Goal: Task Accomplishment & Management: Manage account settings

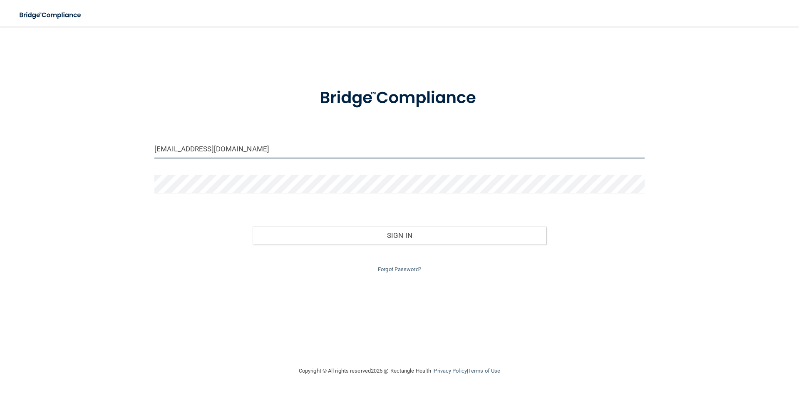
click at [273, 146] on input "[EMAIL_ADDRESS][DOMAIN_NAME]" at bounding box center [399, 149] width 490 height 19
drag, startPoint x: 291, startPoint y: 149, endPoint x: 62, endPoint y: 136, distance: 230.1
click at [62, 139] on div "[EMAIL_ADDRESS][DOMAIN_NAME] Invalid email/password. You don't have permission …" at bounding box center [400, 196] width 766 height 323
type input "[EMAIL_ADDRESS][DOMAIN_NAME]"
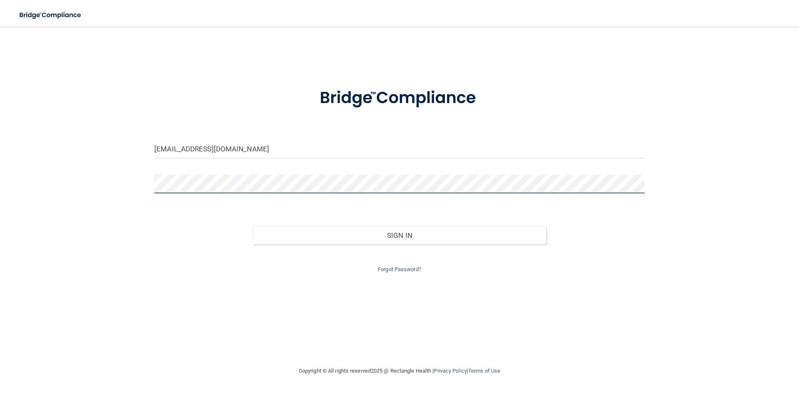
click at [253, 226] on button "Sign In" at bounding box center [400, 235] width 294 height 18
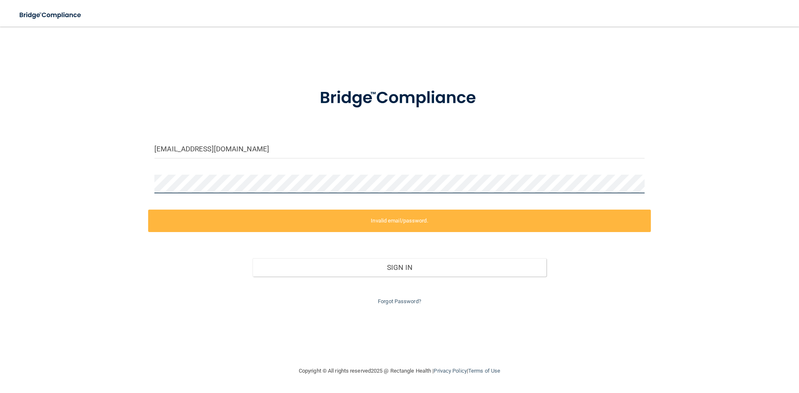
click at [99, 186] on div "tmorrow@washmosmiles.com Invalid email/password. You don't have permission to a…" at bounding box center [400, 196] width 766 height 323
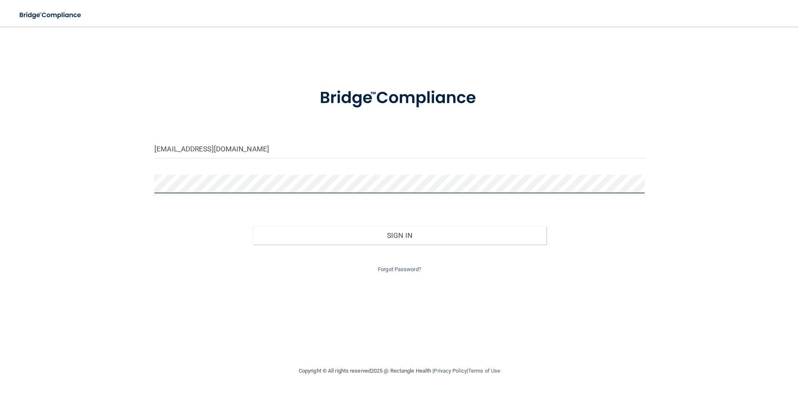
click at [253, 226] on button "Sign In" at bounding box center [400, 235] width 294 height 18
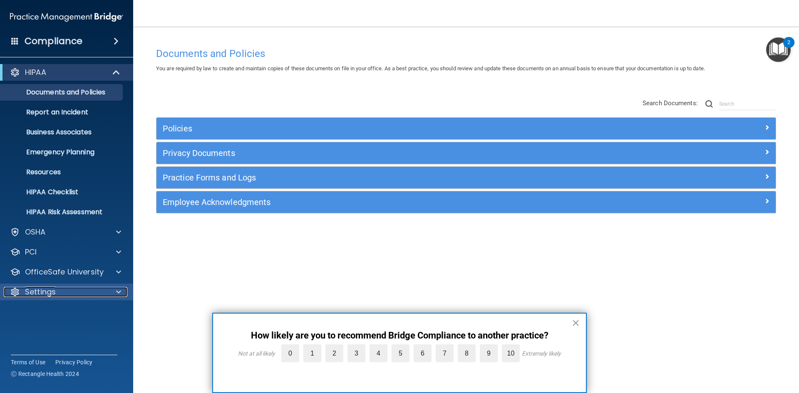
click at [114, 293] on div at bounding box center [117, 292] width 21 height 10
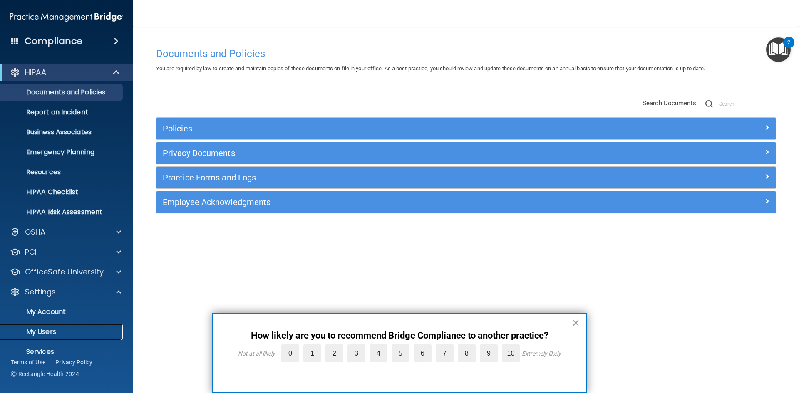
click at [62, 328] on p "My Users" at bounding box center [62, 332] width 114 height 8
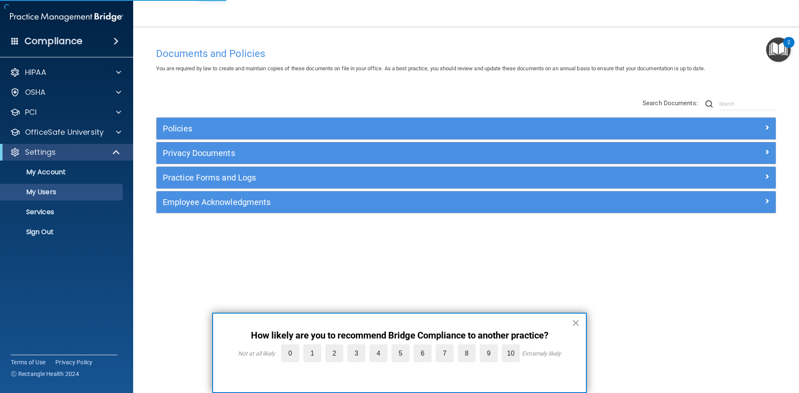
select select "20"
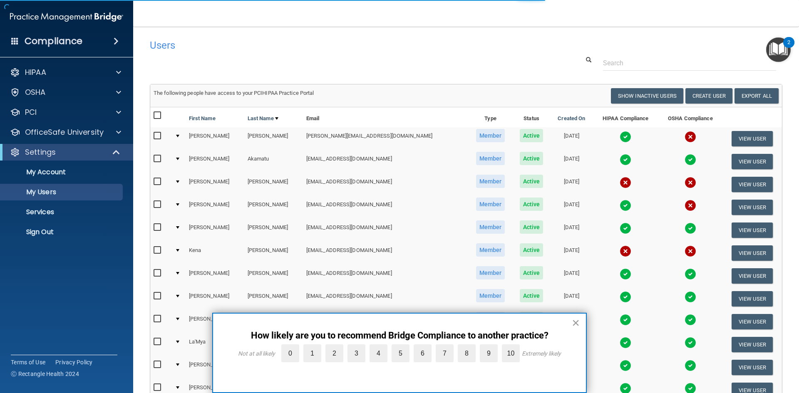
click at [576, 320] on button "×" at bounding box center [576, 322] width 8 height 13
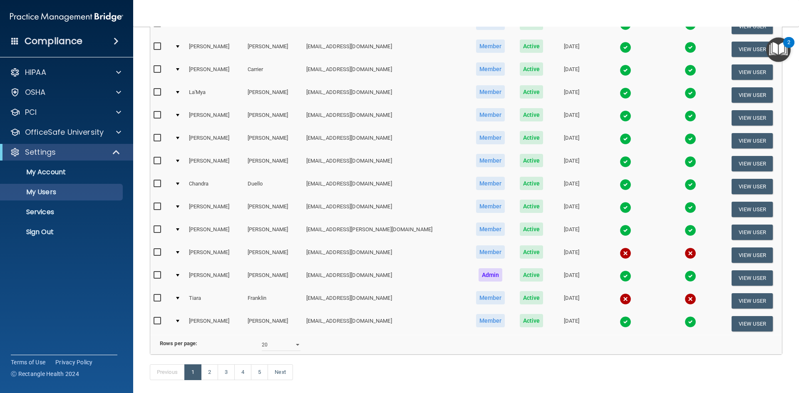
scroll to position [291, 0]
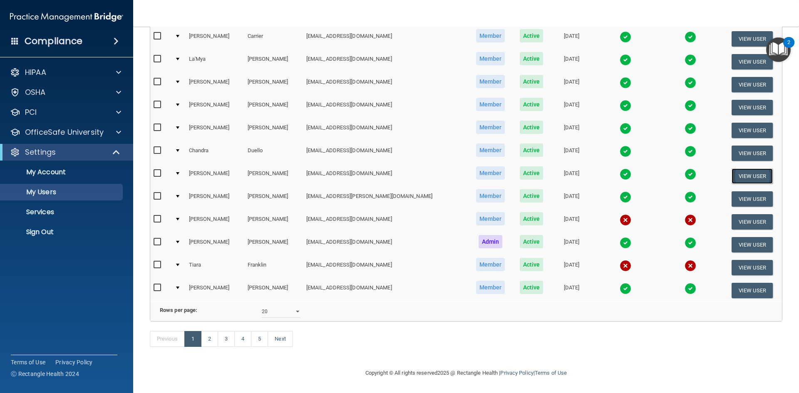
click at [750, 169] on button "View User" at bounding box center [752, 176] width 41 height 15
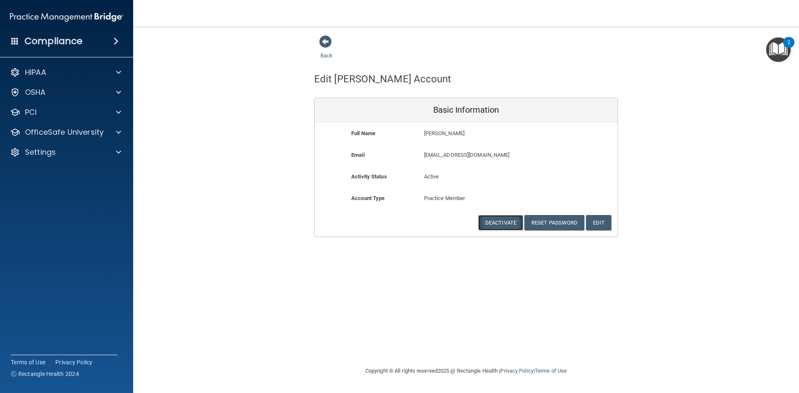
click at [504, 221] on button "Deactivate" at bounding box center [500, 222] width 45 height 15
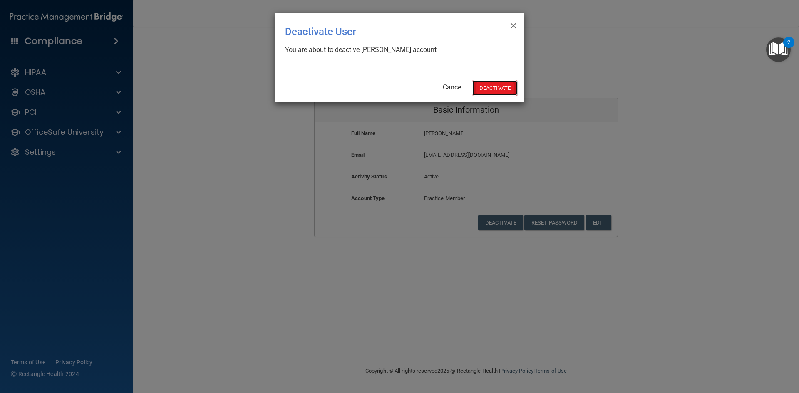
click at [491, 85] on button "Deactivate" at bounding box center [494, 87] width 45 height 15
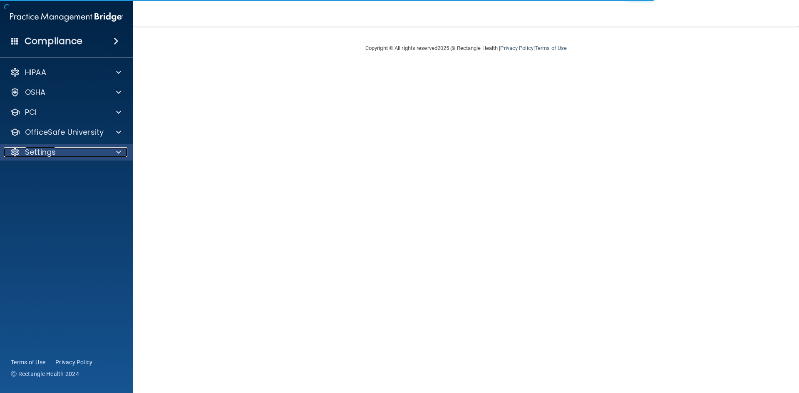
click at [82, 150] on div "Settings" at bounding box center [55, 152] width 103 height 10
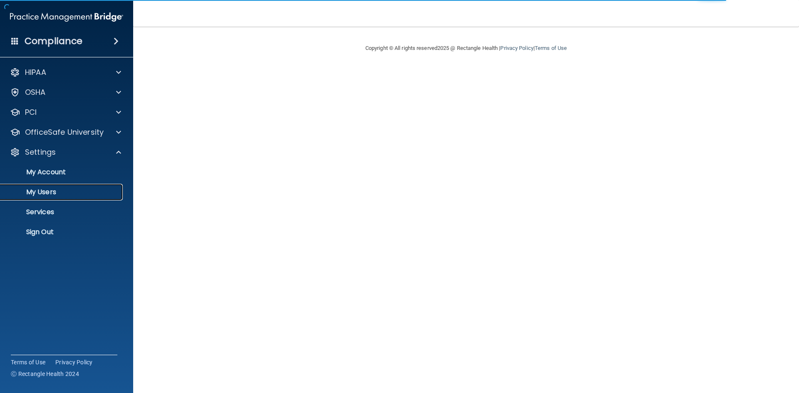
click at [62, 193] on p "My Users" at bounding box center [62, 192] width 114 height 8
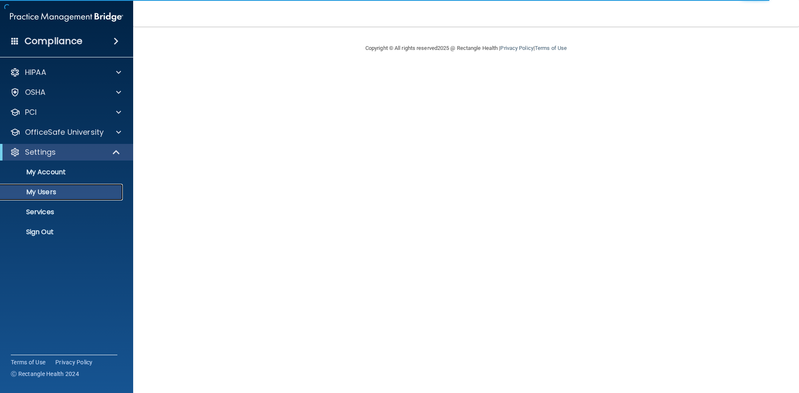
select select "20"
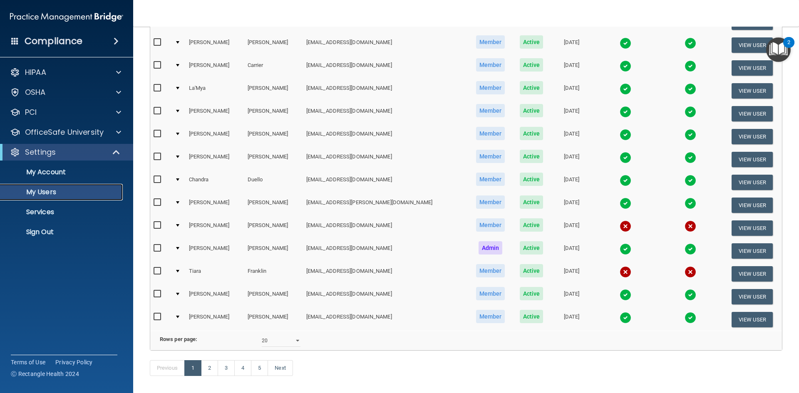
scroll to position [295, 0]
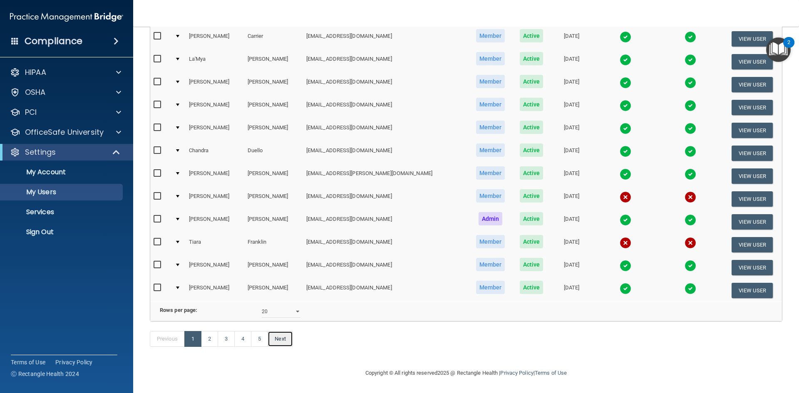
click at [289, 341] on link "Next" at bounding box center [280, 339] width 25 height 16
select select "20"
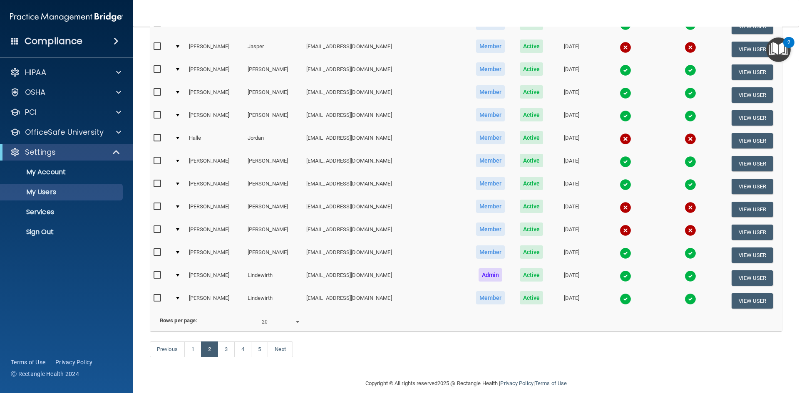
scroll to position [291, 0]
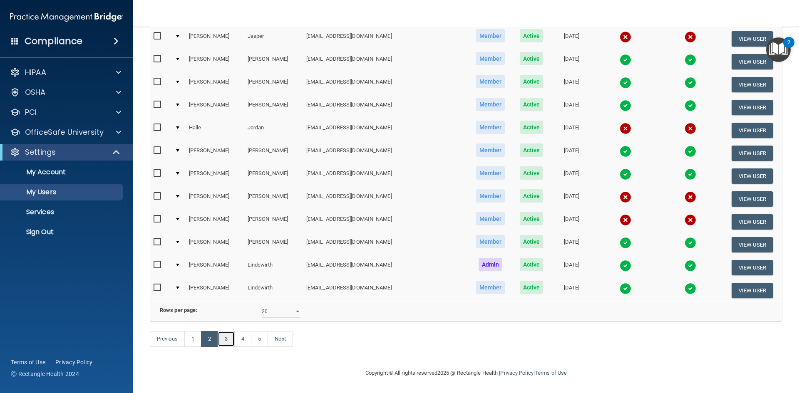
click at [225, 343] on link "3" at bounding box center [226, 339] width 17 height 16
select select "20"
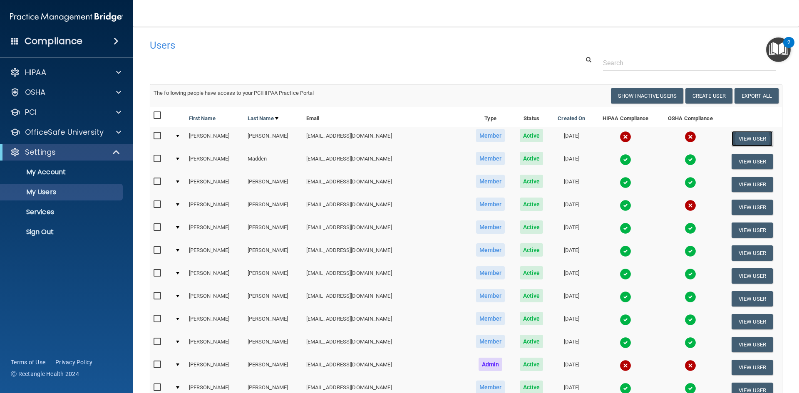
click at [736, 135] on button "View User" at bounding box center [752, 138] width 41 height 15
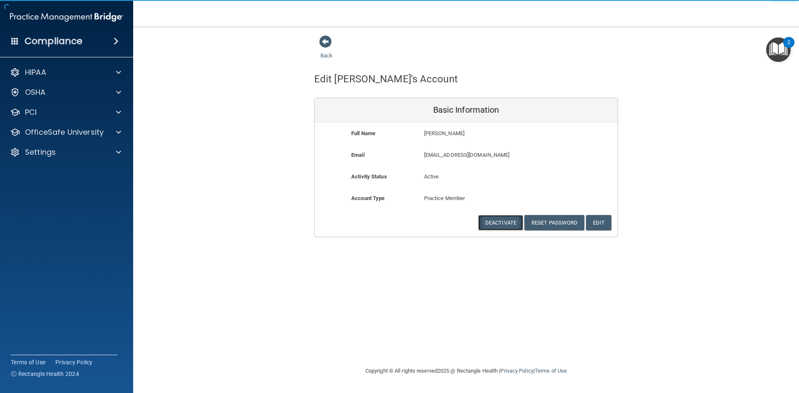
click at [505, 224] on button "Deactivate" at bounding box center [500, 222] width 45 height 15
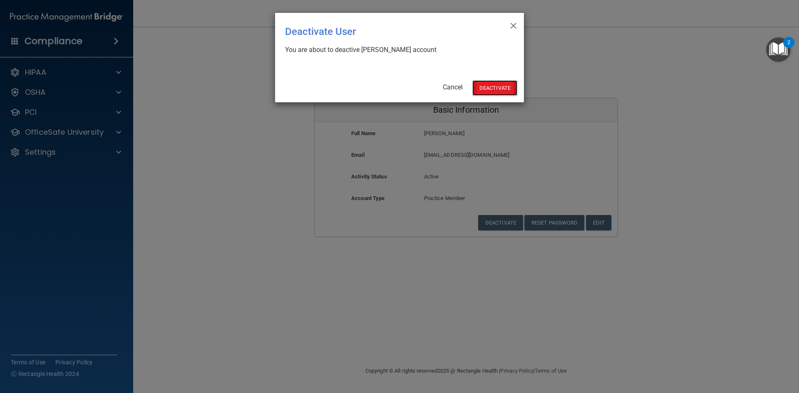
click at [489, 95] on button "Deactivate" at bounding box center [494, 87] width 45 height 15
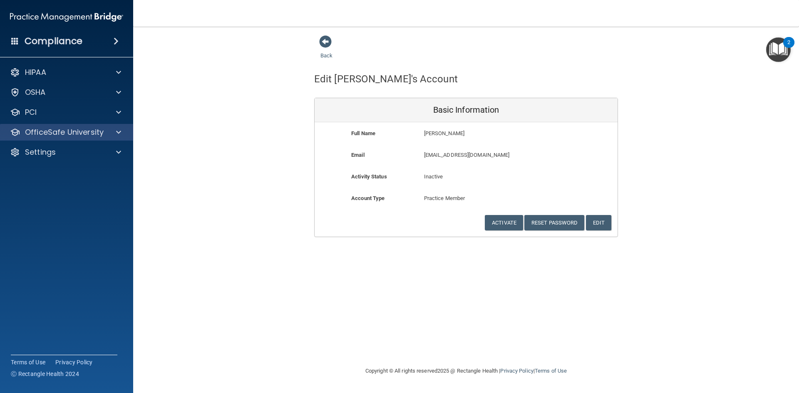
click at [99, 138] on div "OfficeSafe University" at bounding box center [67, 132] width 134 height 17
click at [323, 40] on span at bounding box center [325, 41] width 12 height 12
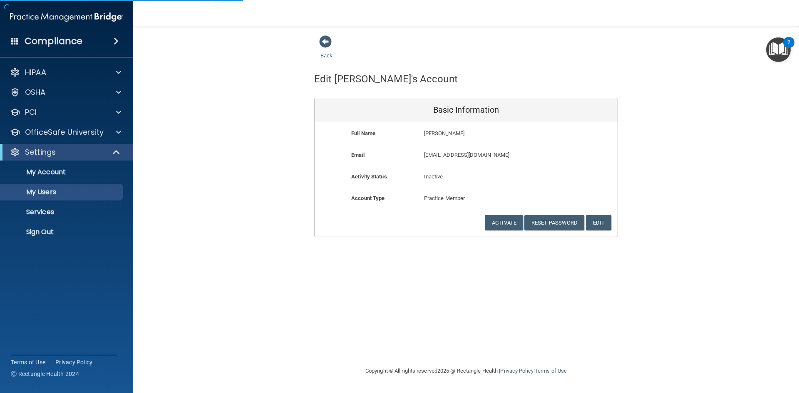
select select "20"
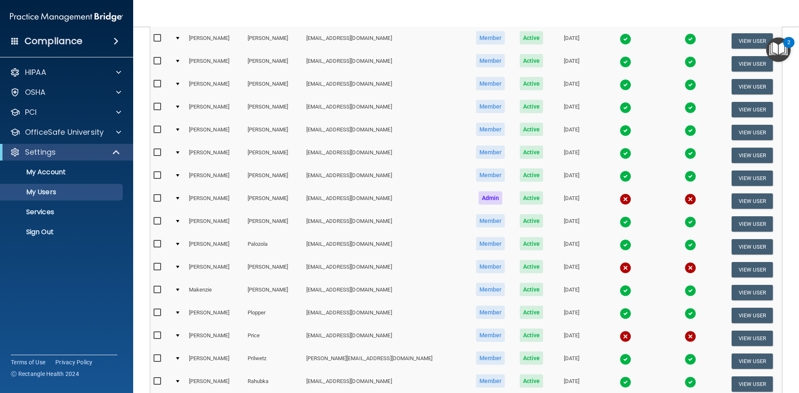
scroll to position [208, 0]
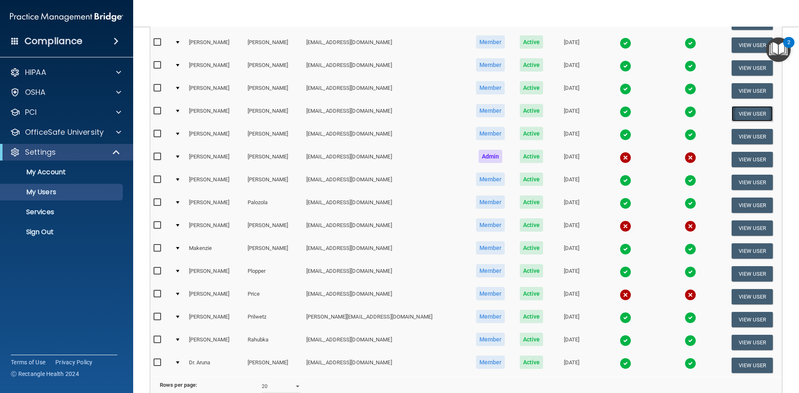
click at [732, 112] on button "View User" at bounding box center [752, 113] width 41 height 15
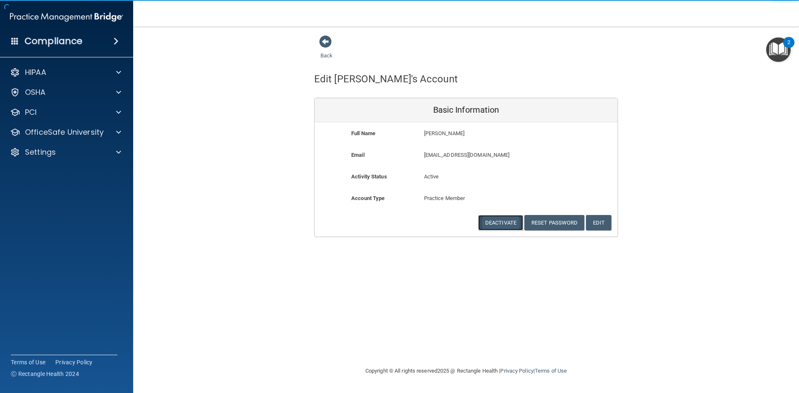
click at [507, 218] on button "Deactivate" at bounding box center [500, 222] width 45 height 15
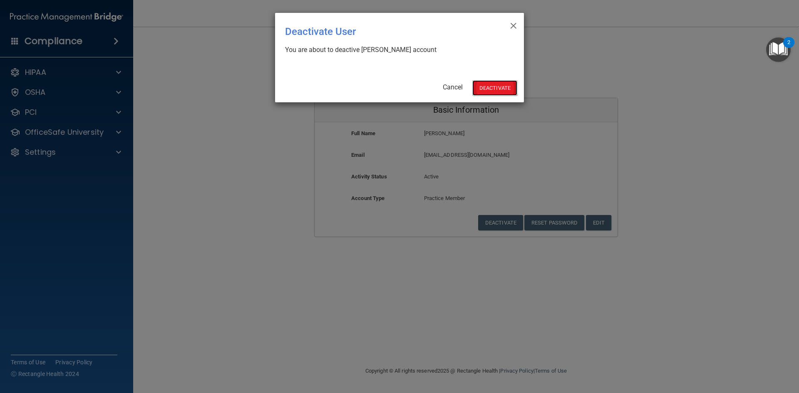
click at [502, 87] on button "Deactivate" at bounding box center [494, 87] width 45 height 15
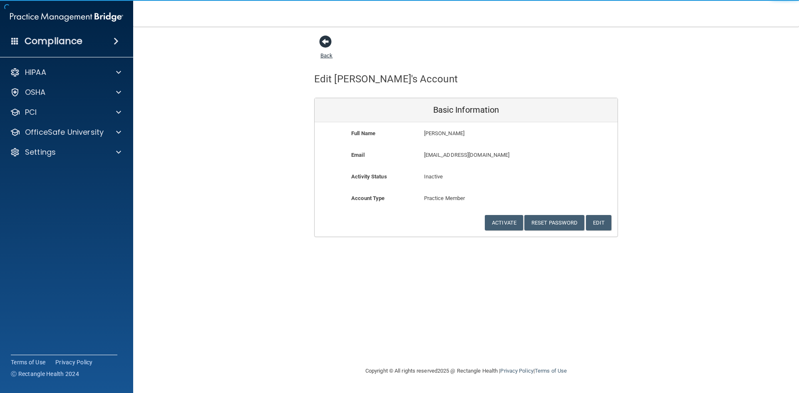
click at [325, 46] on span at bounding box center [325, 41] width 12 height 12
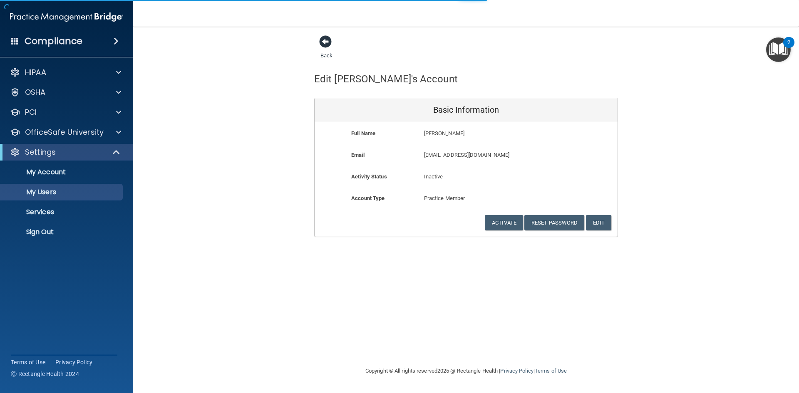
select select "20"
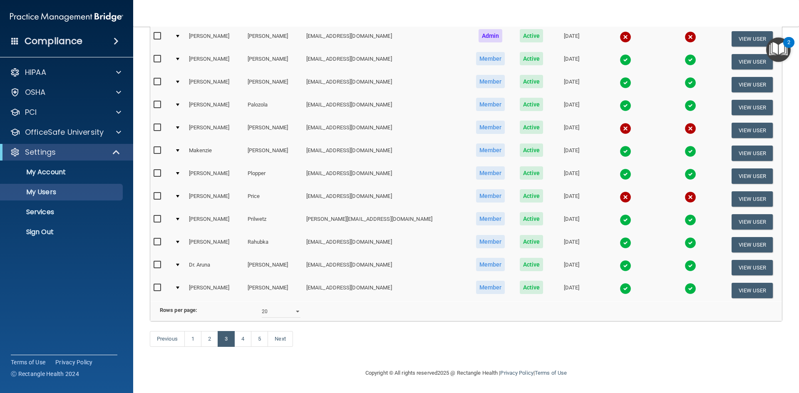
scroll to position [295, 0]
click at [244, 340] on link "4" at bounding box center [242, 339] width 17 height 16
select select "20"
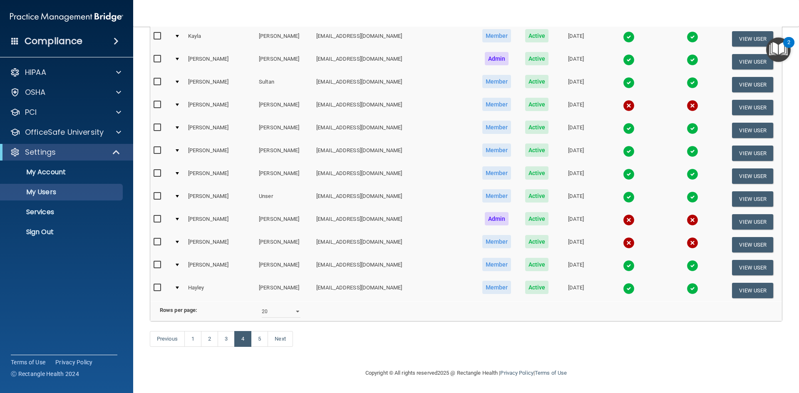
scroll to position [295, 0]
click at [257, 338] on link "5" at bounding box center [259, 339] width 17 height 16
select select "20"
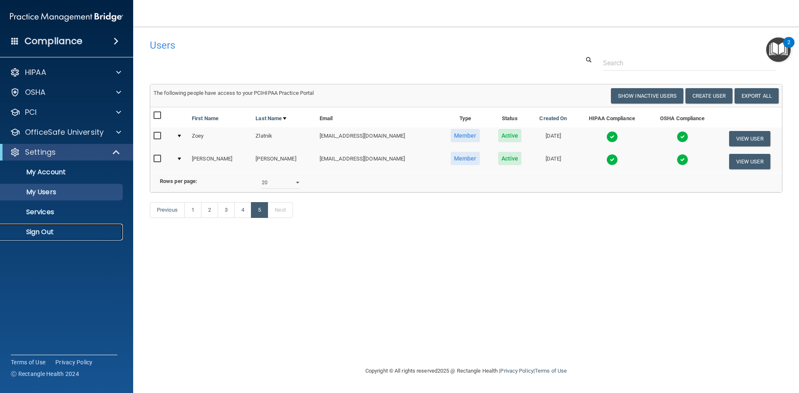
click at [47, 235] on p "Sign Out" at bounding box center [62, 232] width 114 height 8
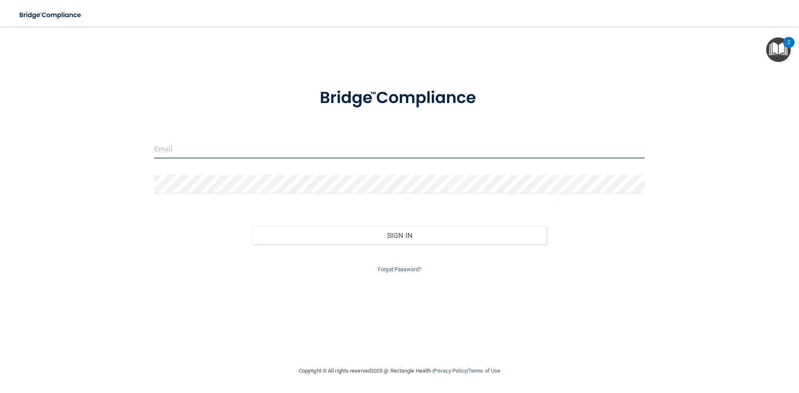
type input "[EMAIL_ADDRESS][DOMAIN_NAME]"
